Goal: Task Accomplishment & Management: Manage account settings

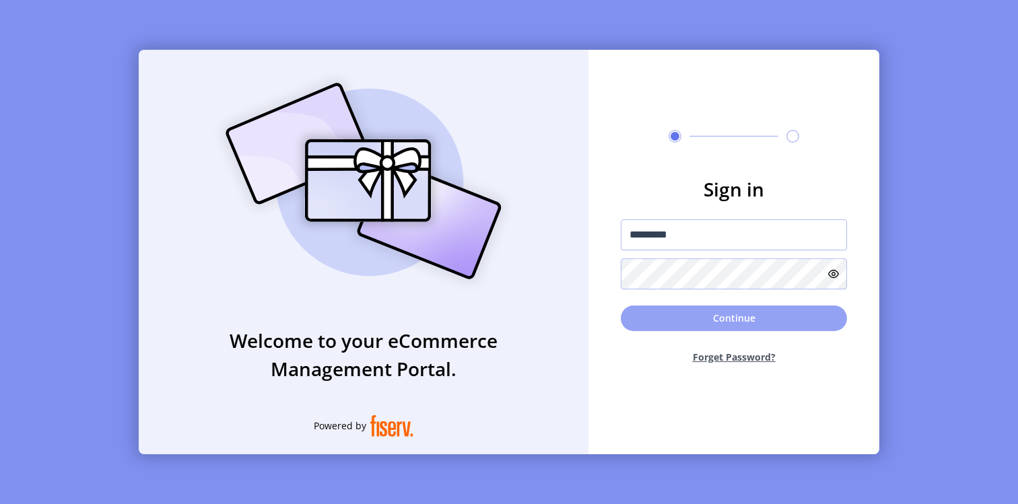
click at [663, 319] on button "Continue" at bounding box center [734, 319] width 226 height 26
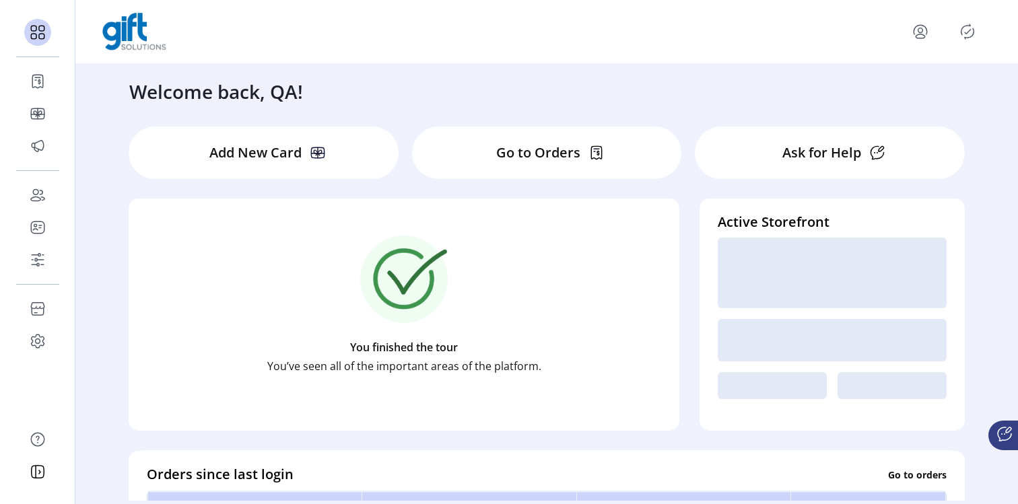
click at [960, 33] on icon "Publisher Panel" at bounding box center [968, 32] width 22 height 22
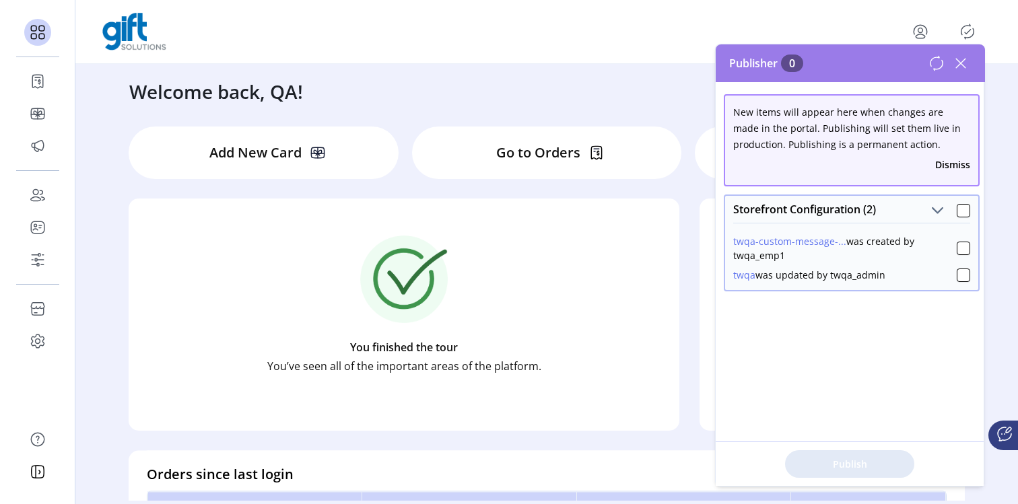
click at [637, 75] on div "Welcome back, QA!" at bounding box center [547, 85] width 862 height 42
click at [961, 63] on icon at bounding box center [960, 63] width 9 height 9
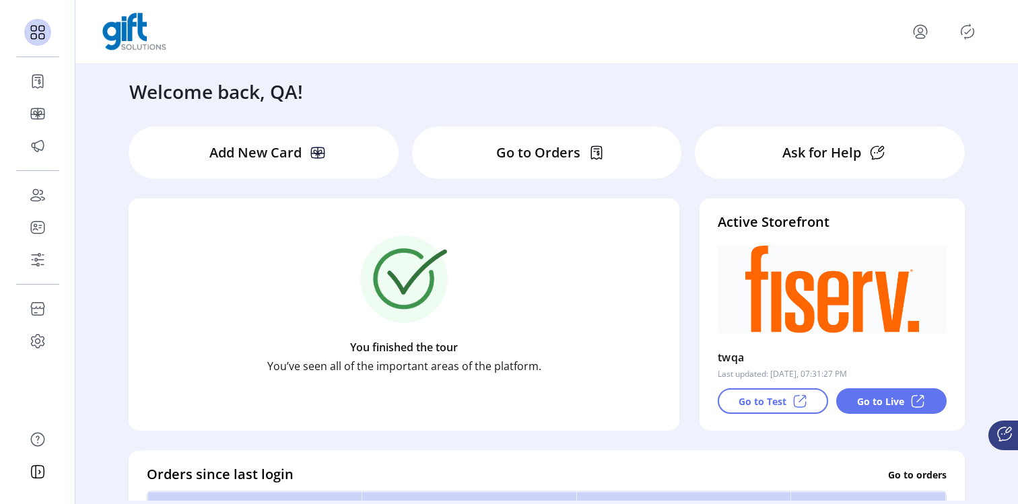
click at [964, 33] on icon "Publisher Panel" at bounding box center [968, 32] width 22 height 22
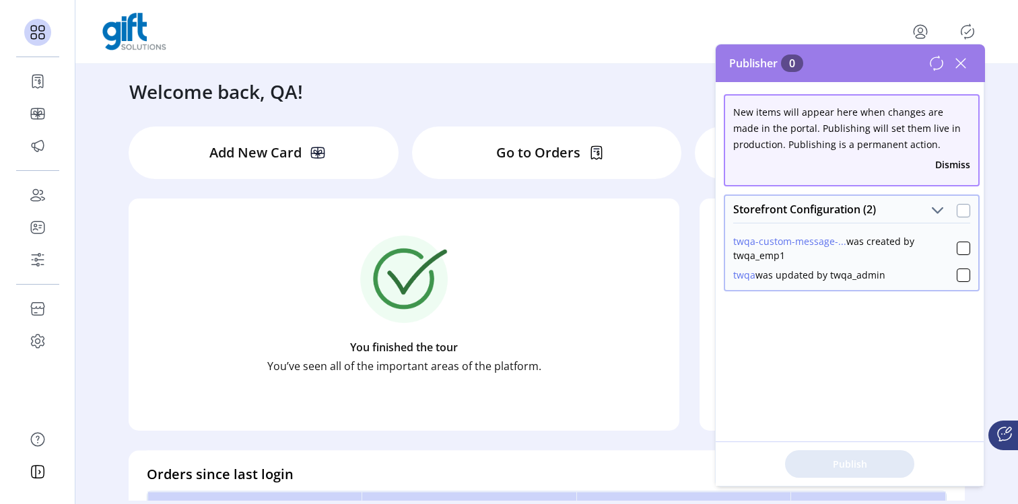
click at [960, 207] on div at bounding box center [963, 210] width 13 height 13
click at [862, 458] on span "Publish 2 Items" at bounding box center [850, 464] width 94 height 14
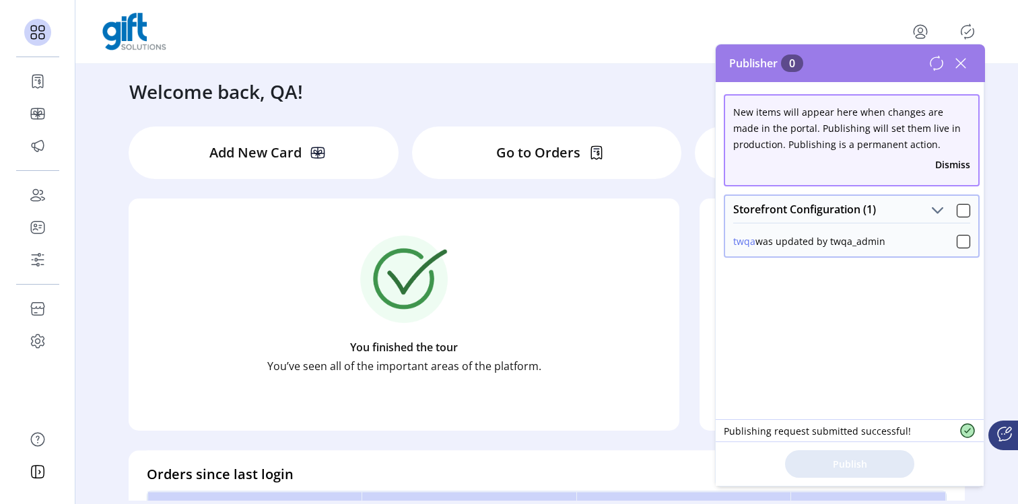
click at [933, 62] on icon at bounding box center [937, 63] width 16 height 16
click at [935, 64] on icon at bounding box center [937, 63] width 16 height 16
click at [962, 62] on icon at bounding box center [961, 64] width 22 height 22
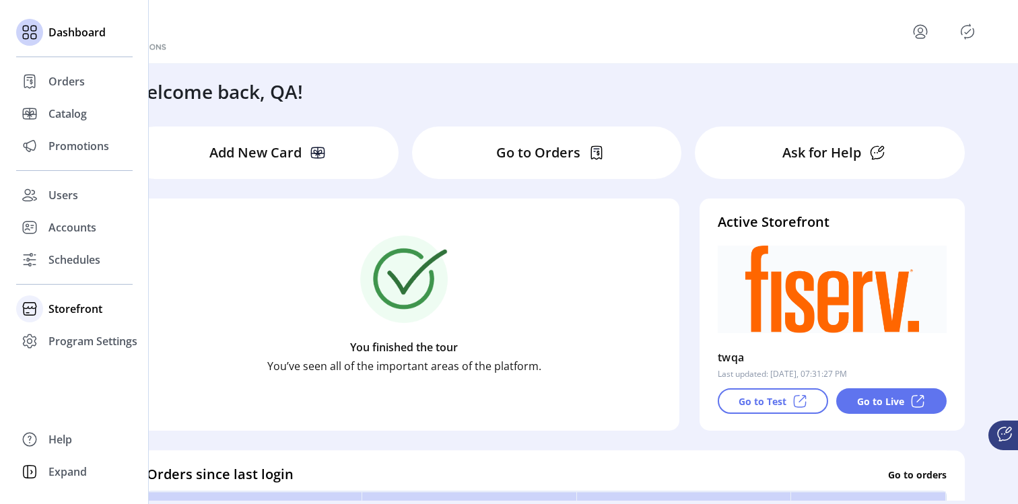
click at [86, 307] on span "Storefront" at bounding box center [75, 309] width 54 height 16
click at [89, 337] on span "Configuration" at bounding box center [83, 336] width 71 height 16
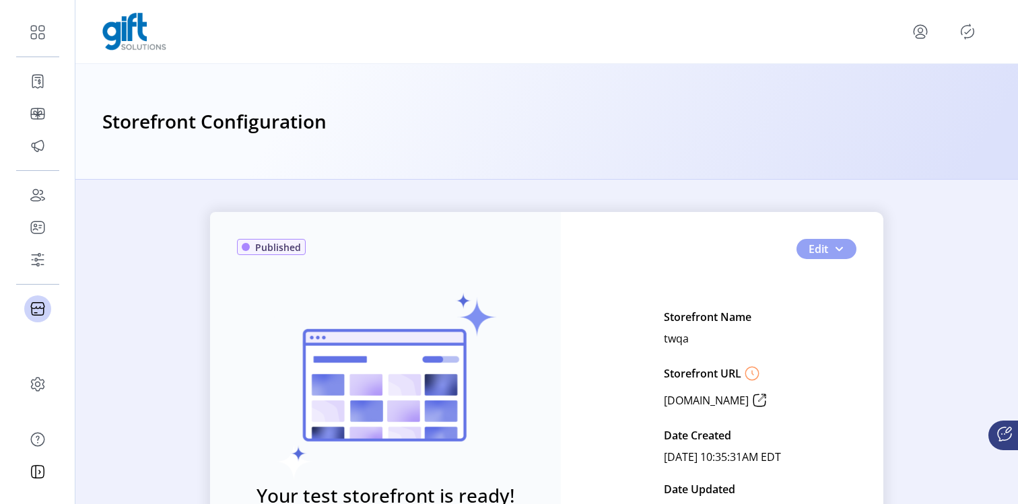
click at [834, 246] on span "button" at bounding box center [839, 249] width 11 height 11
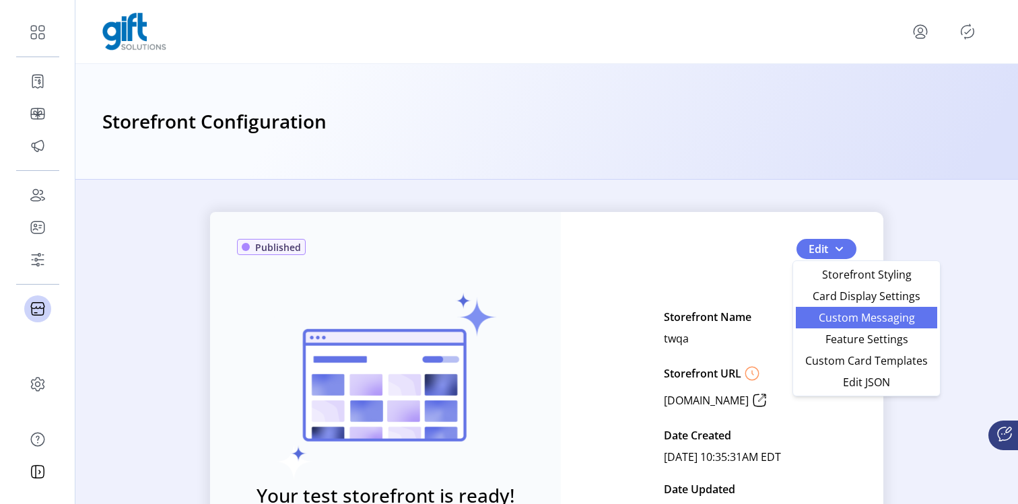
click at [855, 318] on span "Custom Messaging" at bounding box center [866, 317] width 125 height 11
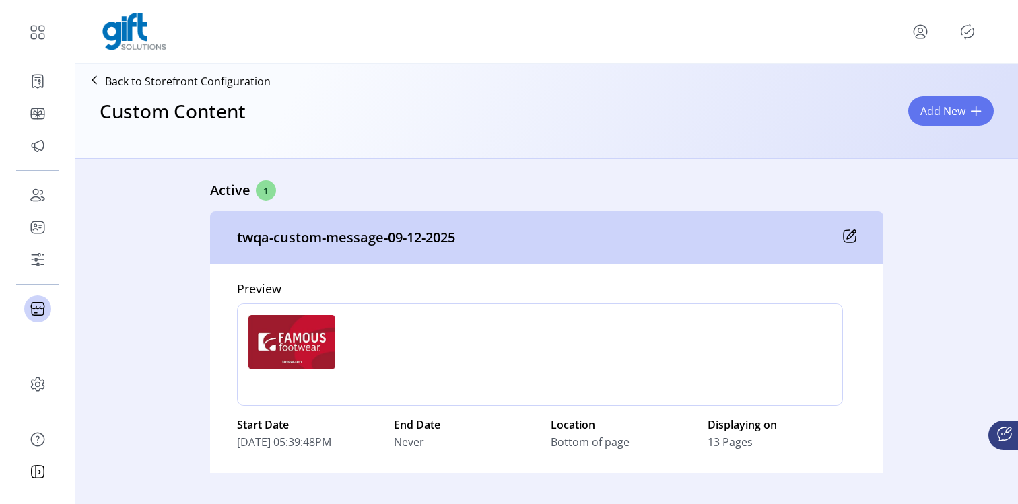
click at [852, 246] on div "twqa-custom-message-09-12-2025" at bounding box center [546, 237] width 673 height 53
click at [848, 236] on icon at bounding box center [849, 236] width 13 height 13
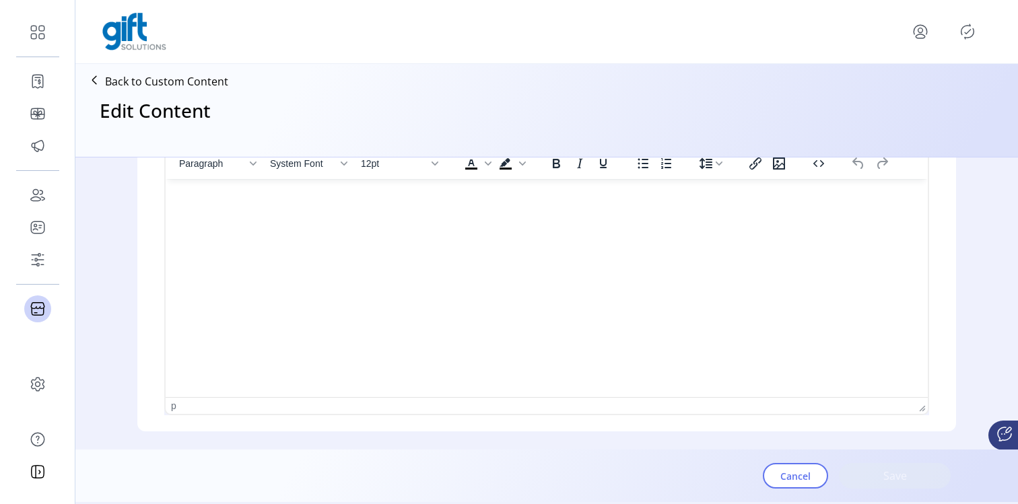
type input "**********"
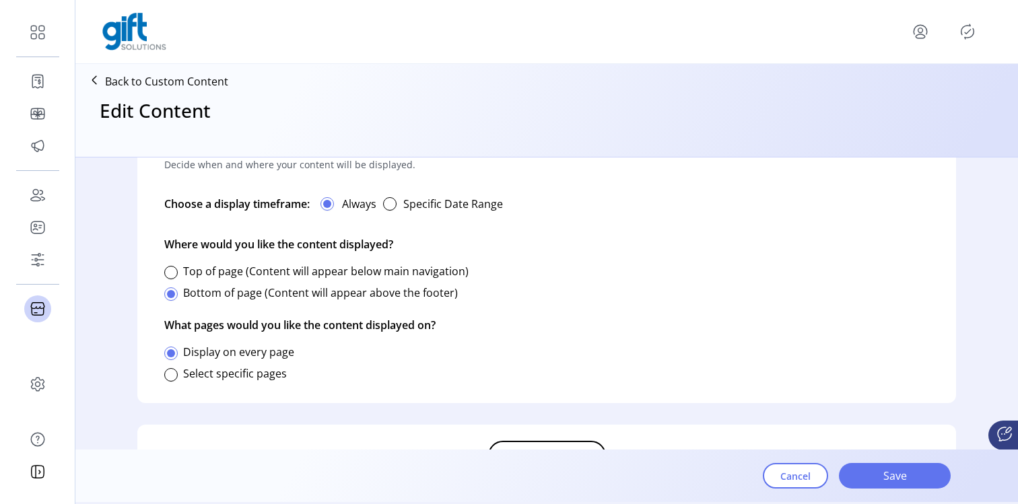
scroll to position [854, 0]
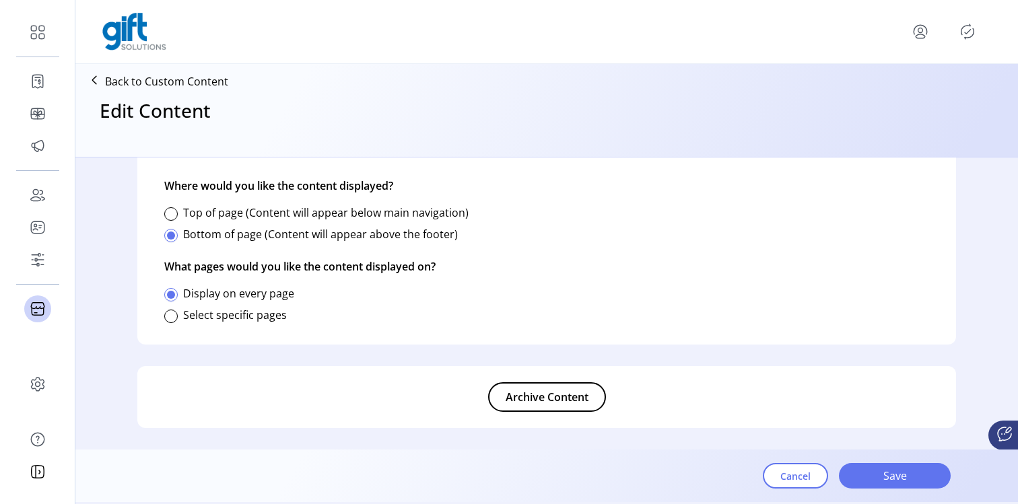
click at [527, 401] on span "Archive Content" at bounding box center [547, 397] width 83 height 16
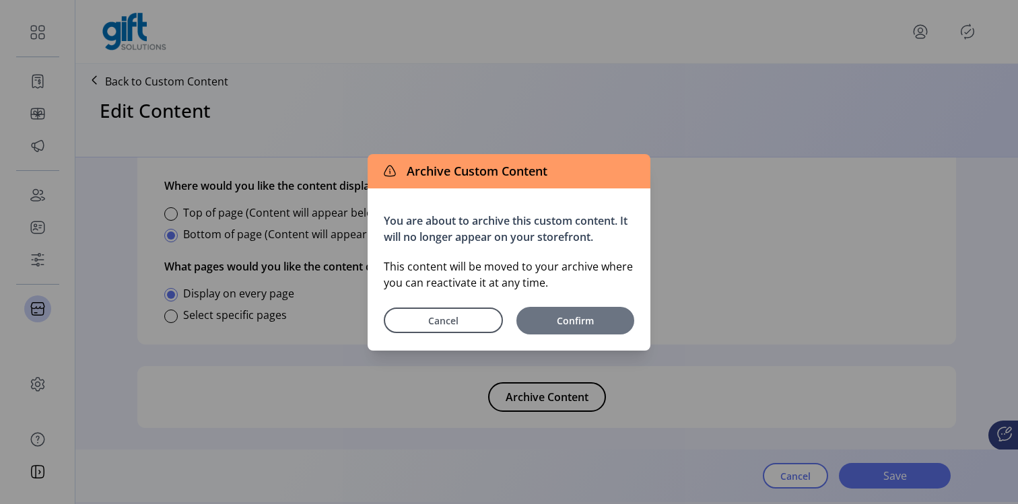
click at [590, 327] on span "Confirm" at bounding box center [575, 321] width 104 height 14
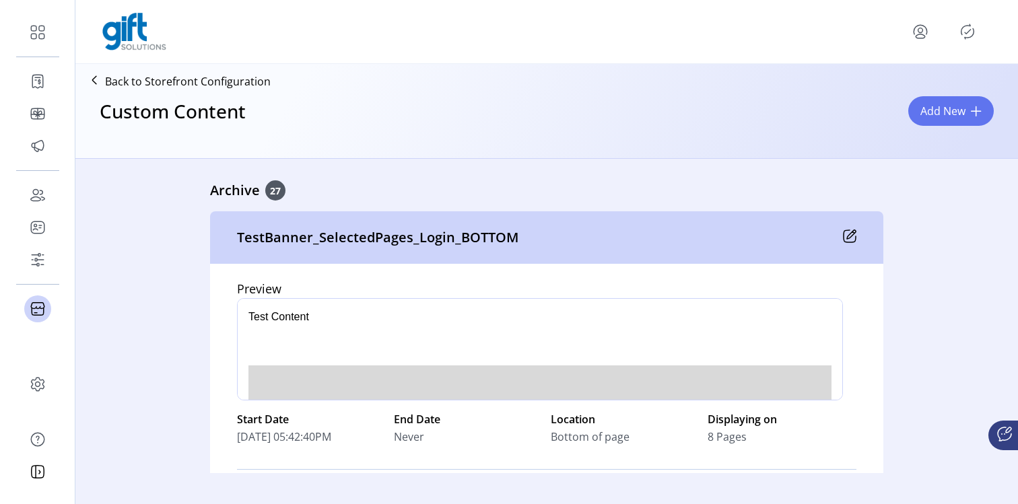
click at [967, 33] on icon "Publisher Panel" at bounding box center [968, 32] width 6 height 5
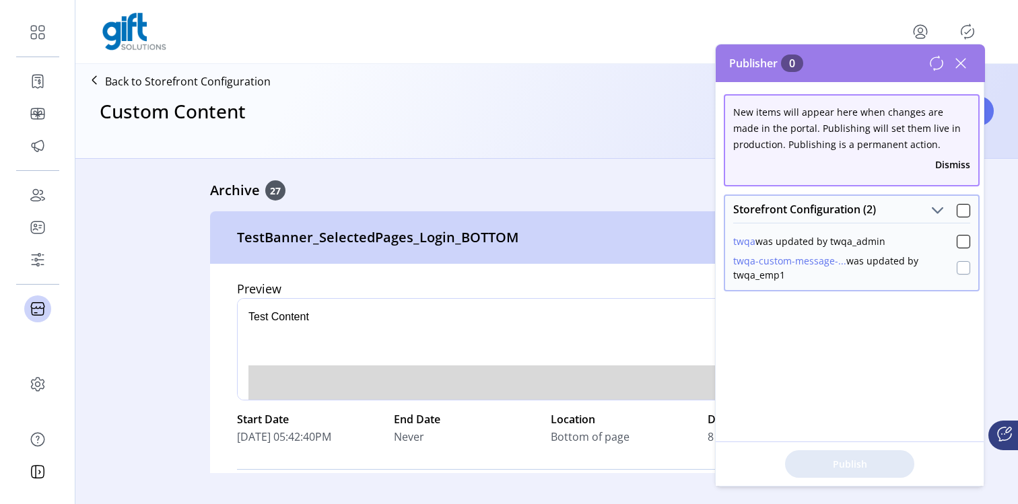
click at [959, 266] on div at bounding box center [963, 267] width 13 height 13
click at [851, 465] on span "Publish 2 Items" at bounding box center [850, 464] width 94 height 14
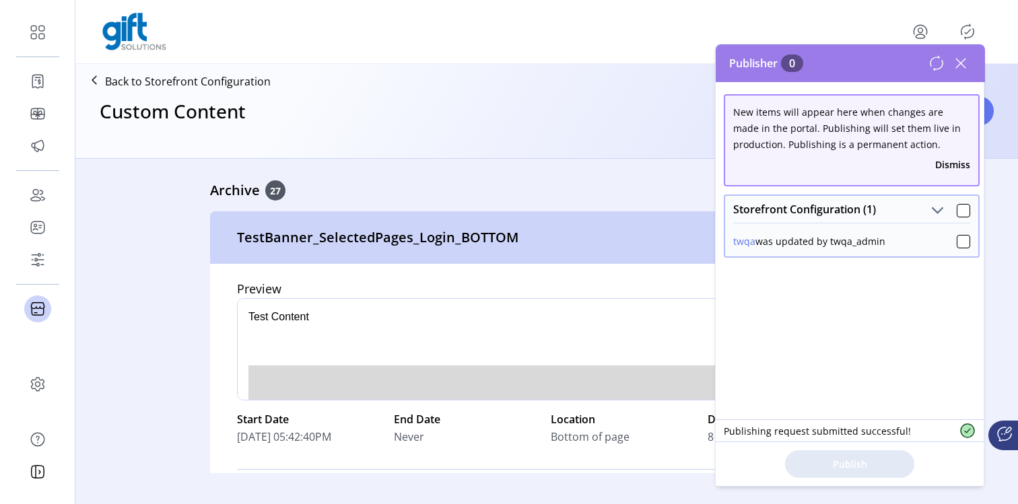
click at [960, 166] on button "Dismiss" at bounding box center [952, 165] width 35 height 14
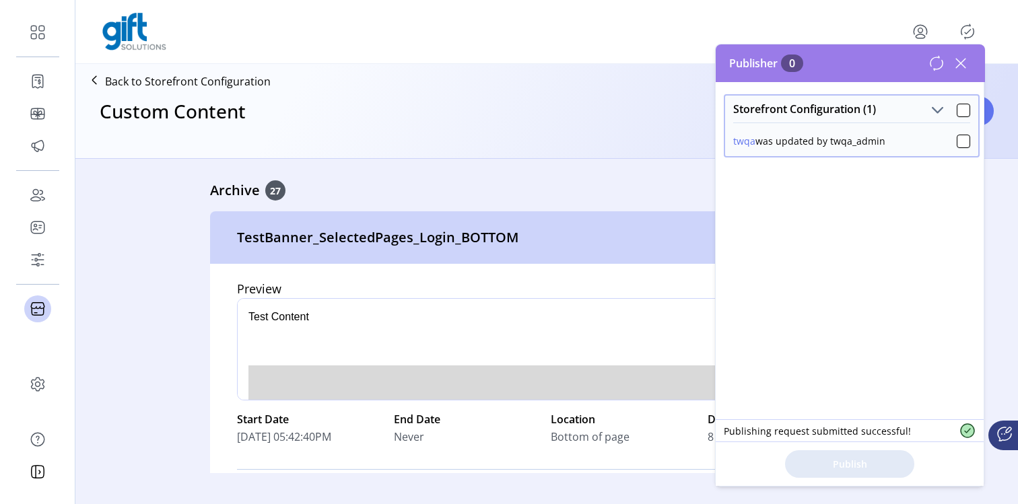
click at [963, 63] on icon at bounding box center [961, 64] width 22 height 22
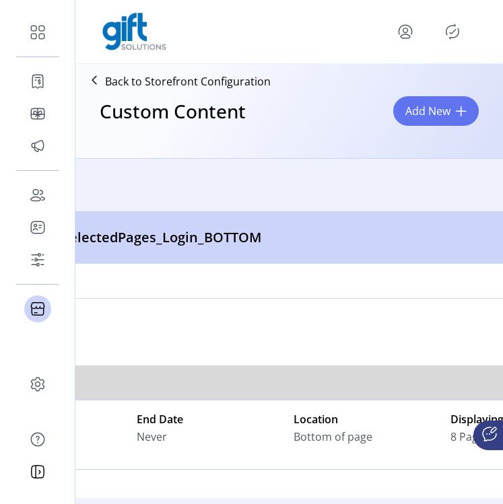
click at [454, 38] on icon "Publisher Panel" at bounding box center [453, 32] width 22 height 22
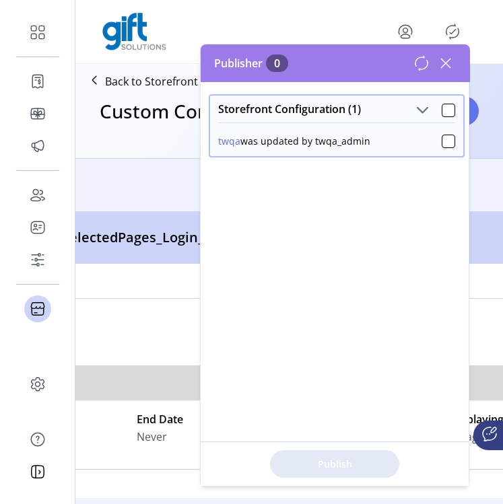
click at [449, 57] on icon at bounding box center [446, 64] width 22 height 22
